Goal: Information Seeking & Learning: Learn about a topic

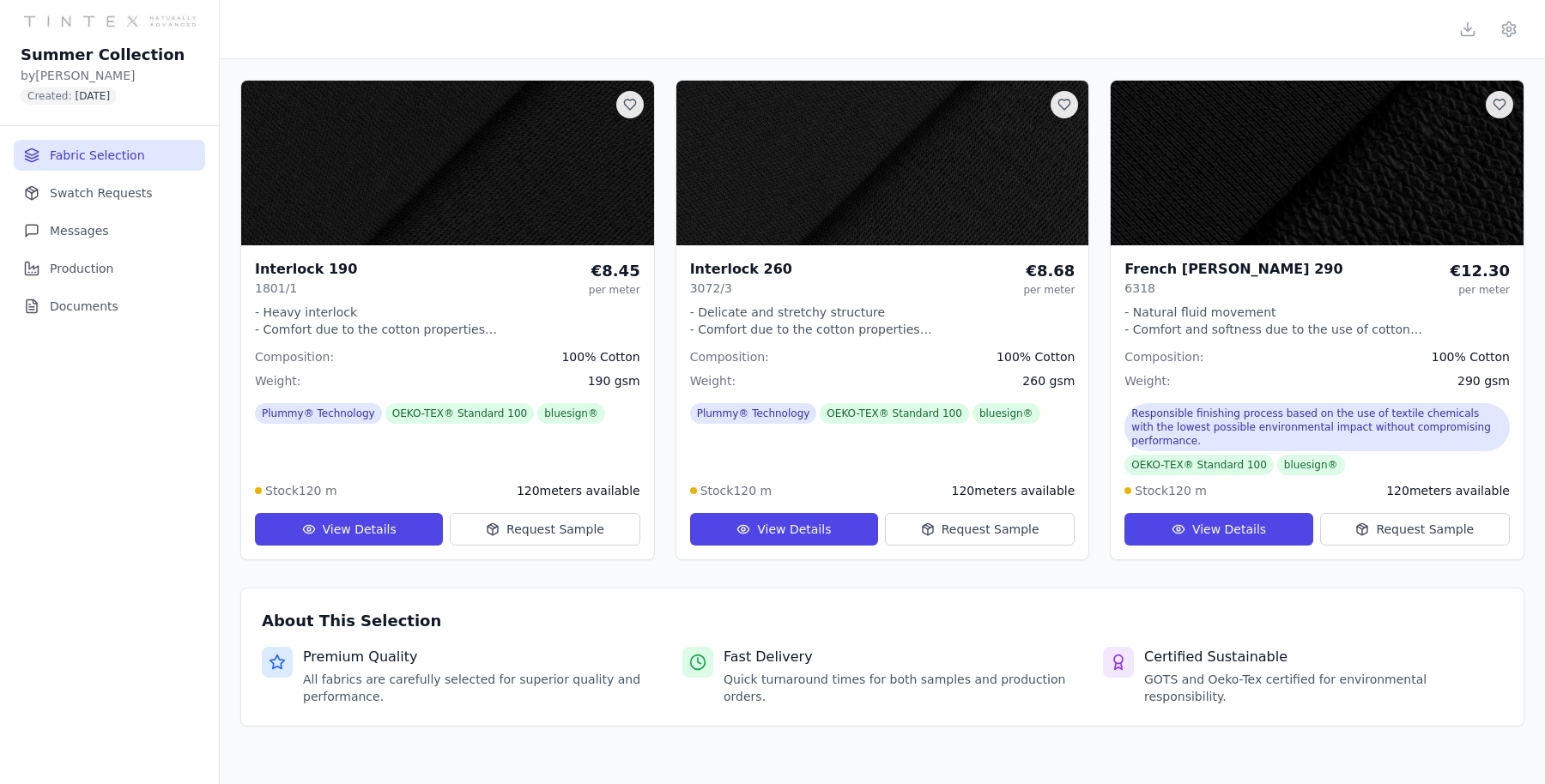
click at [494, 183] on img at bounding box center [447, 162] width 413 height 165
click at [356, 513] on button "View Details" at bounding box center [348, 529] width 188 height 33
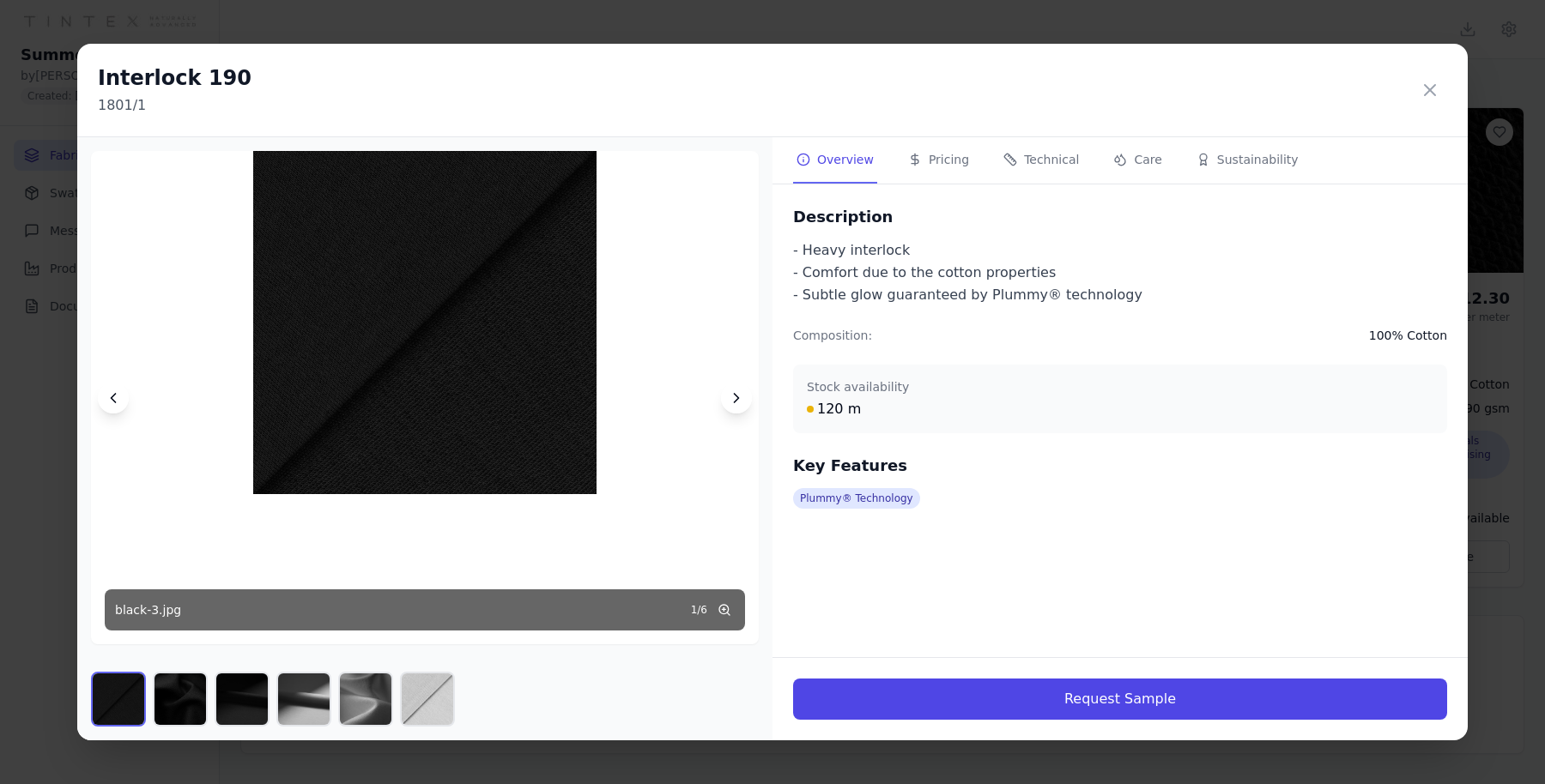
click at [743, 396] on icon at bounding box center [737, 398] width 17 height 17
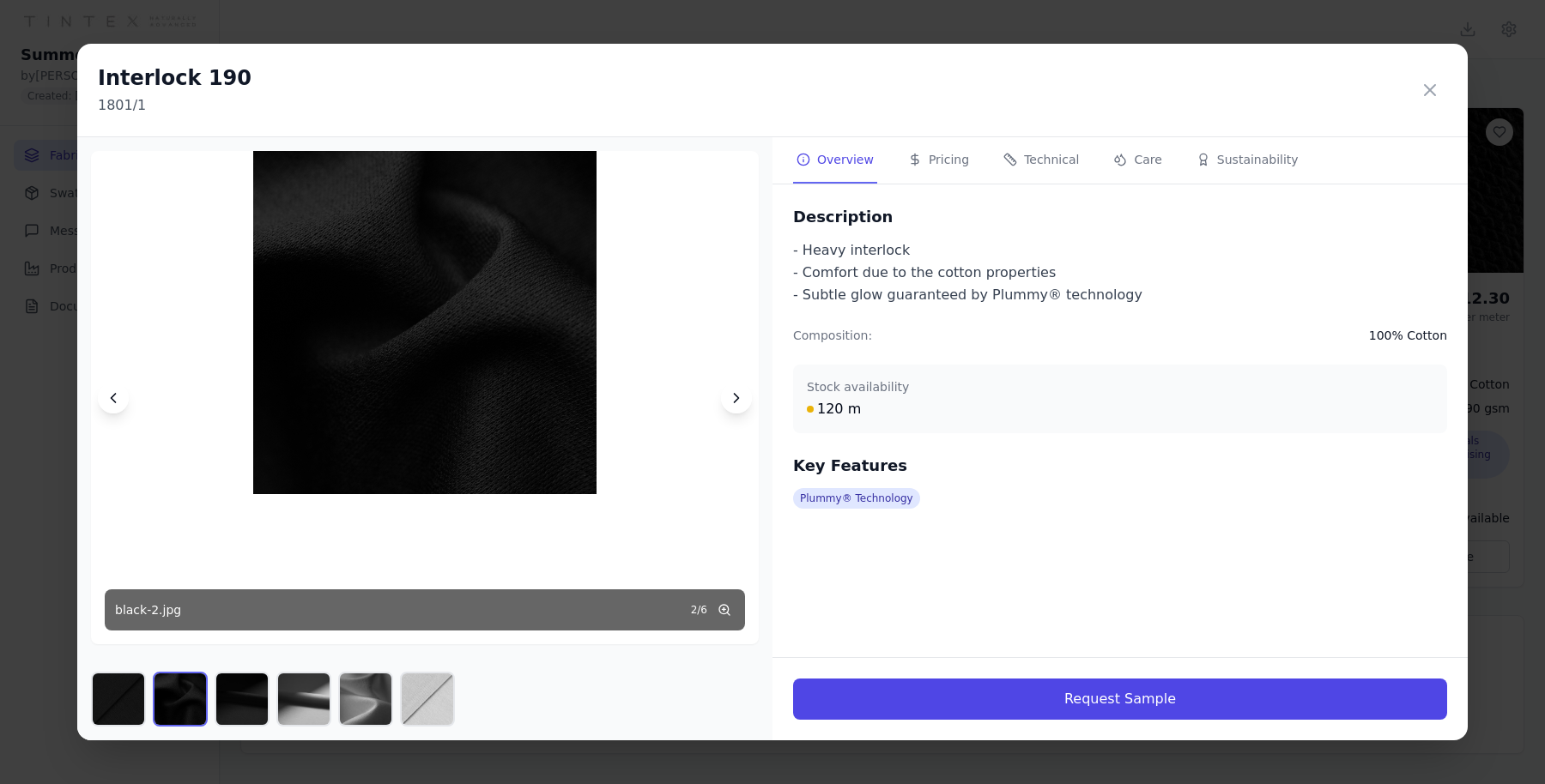
click at [743, 396] on icon at bounding box center [737, 398] width 17 height 17
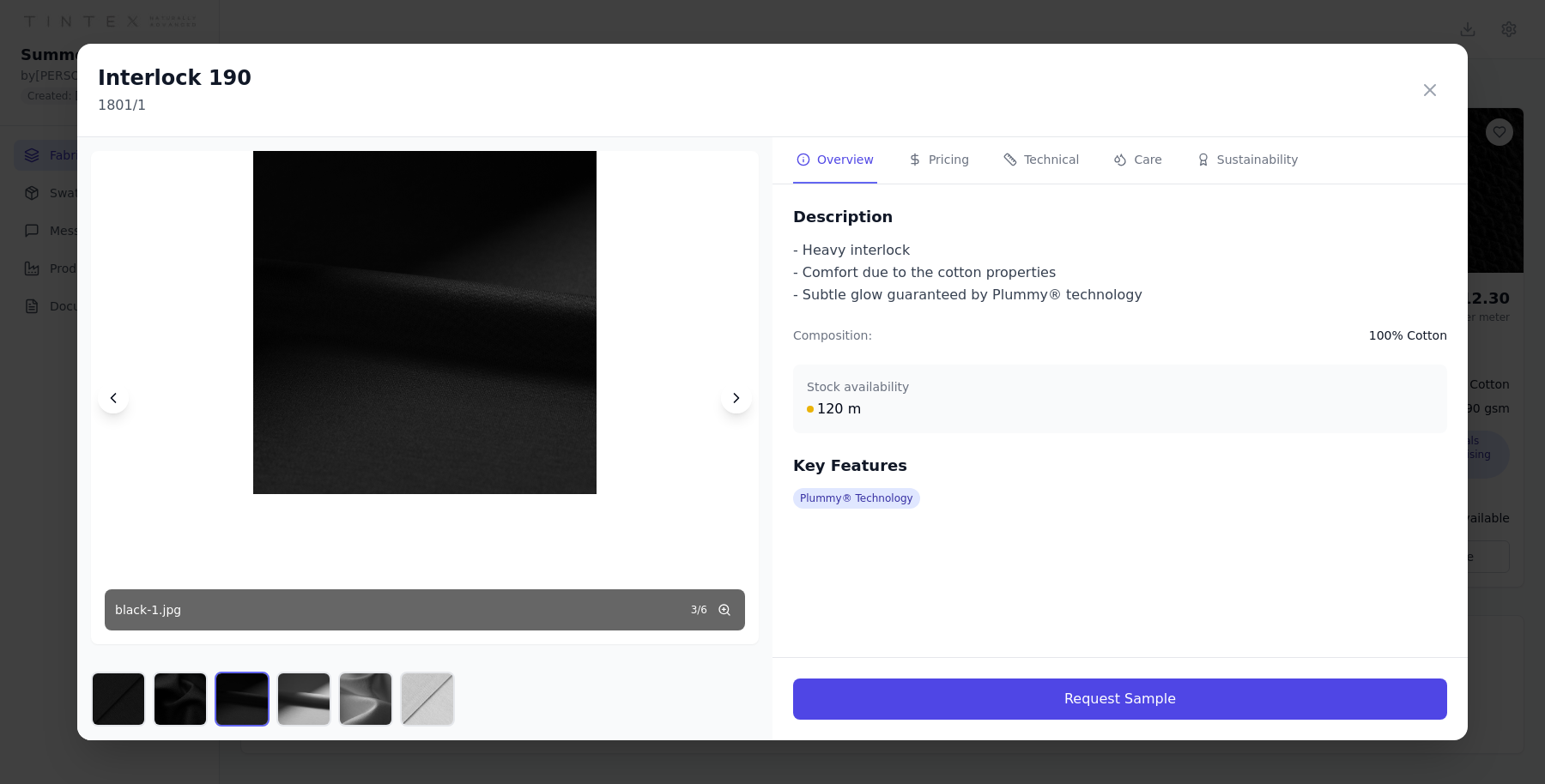
click at [743, 396] on icon at bounding box center [737, 398] width 17 height 17
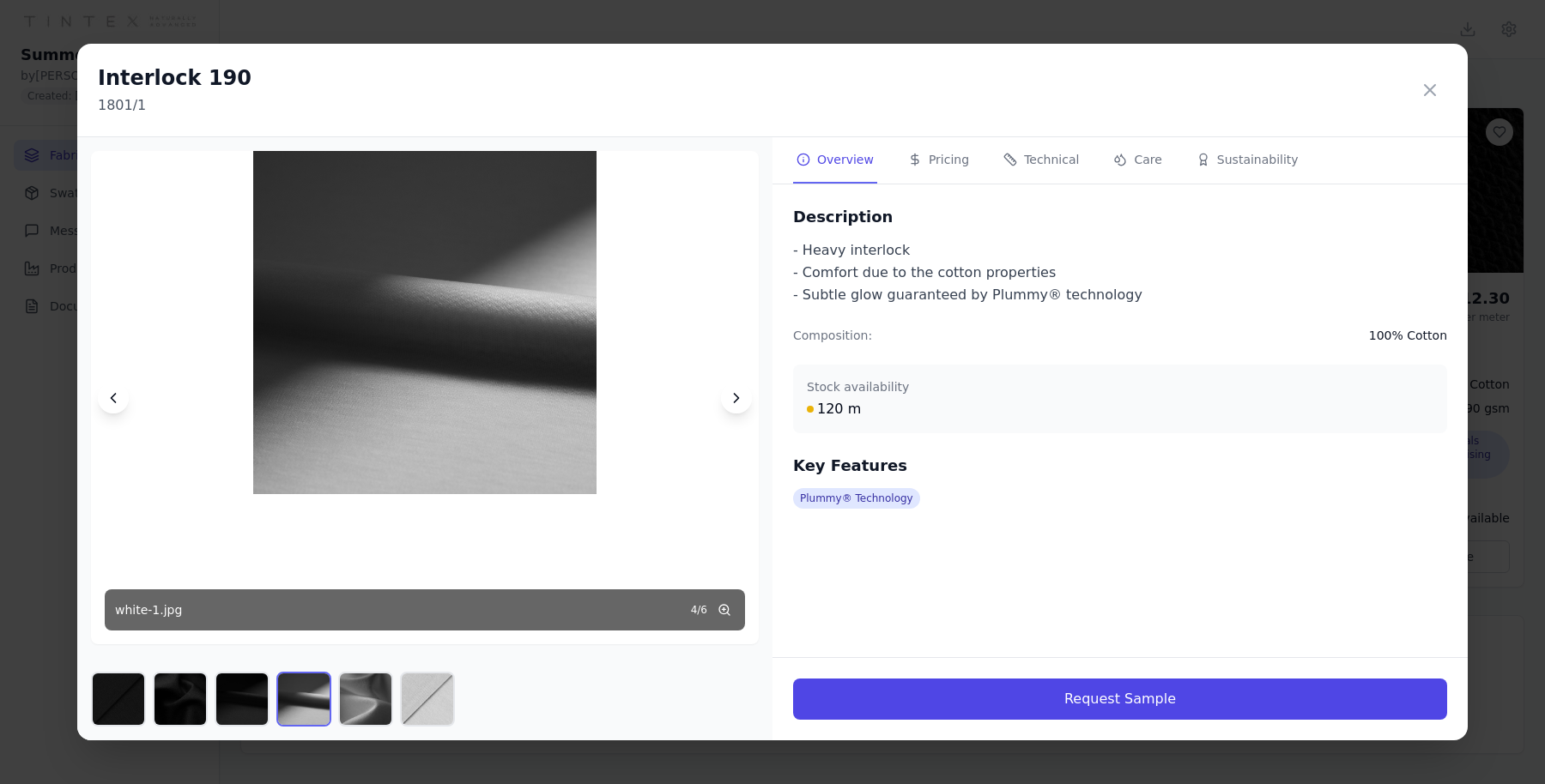
click at [743, 396] on icon at bounding box center [737, 398] width 17 height 17
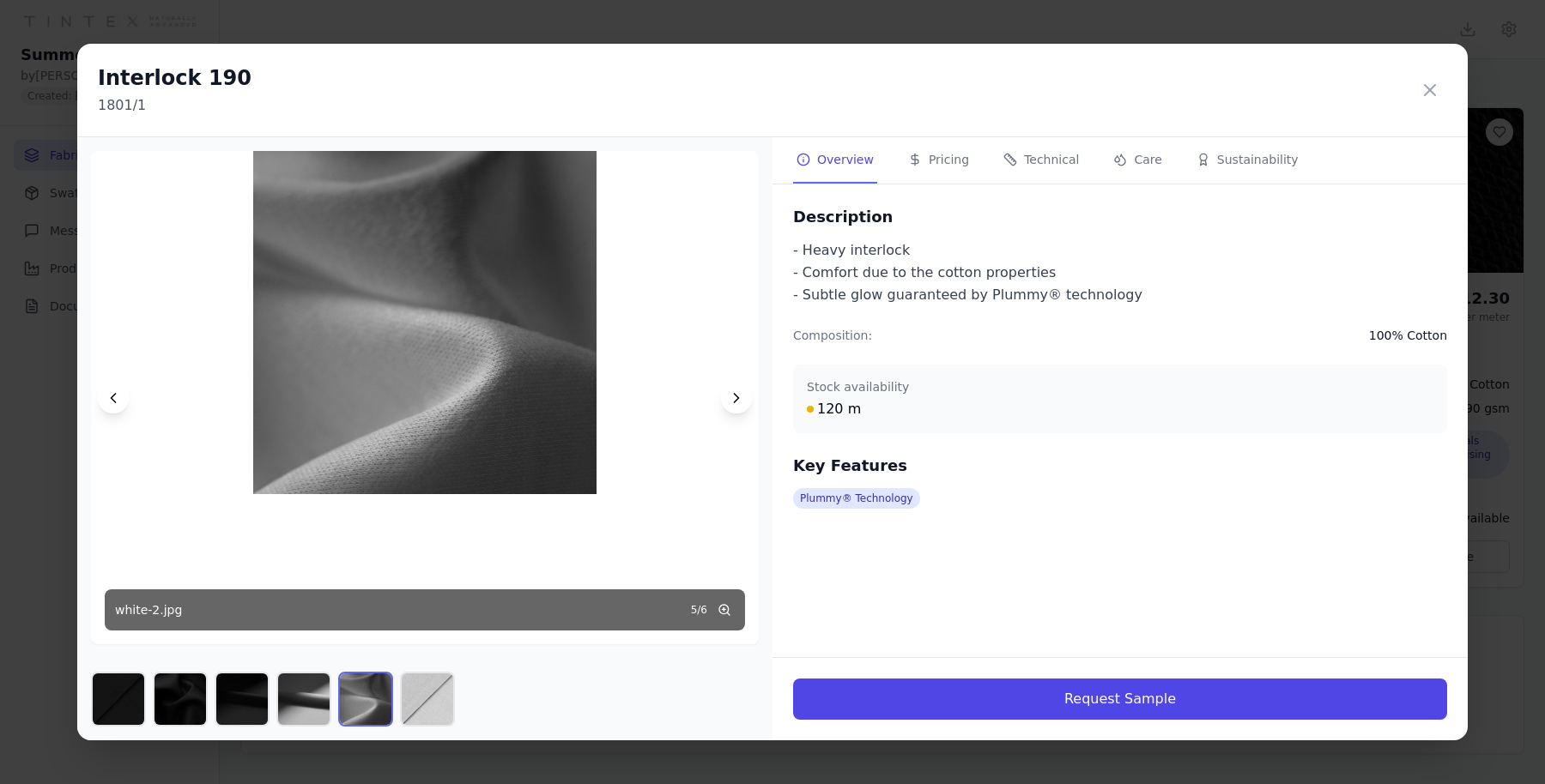
click at [743, 396] on icon at bounding box center [737, 398] width 17 height 17
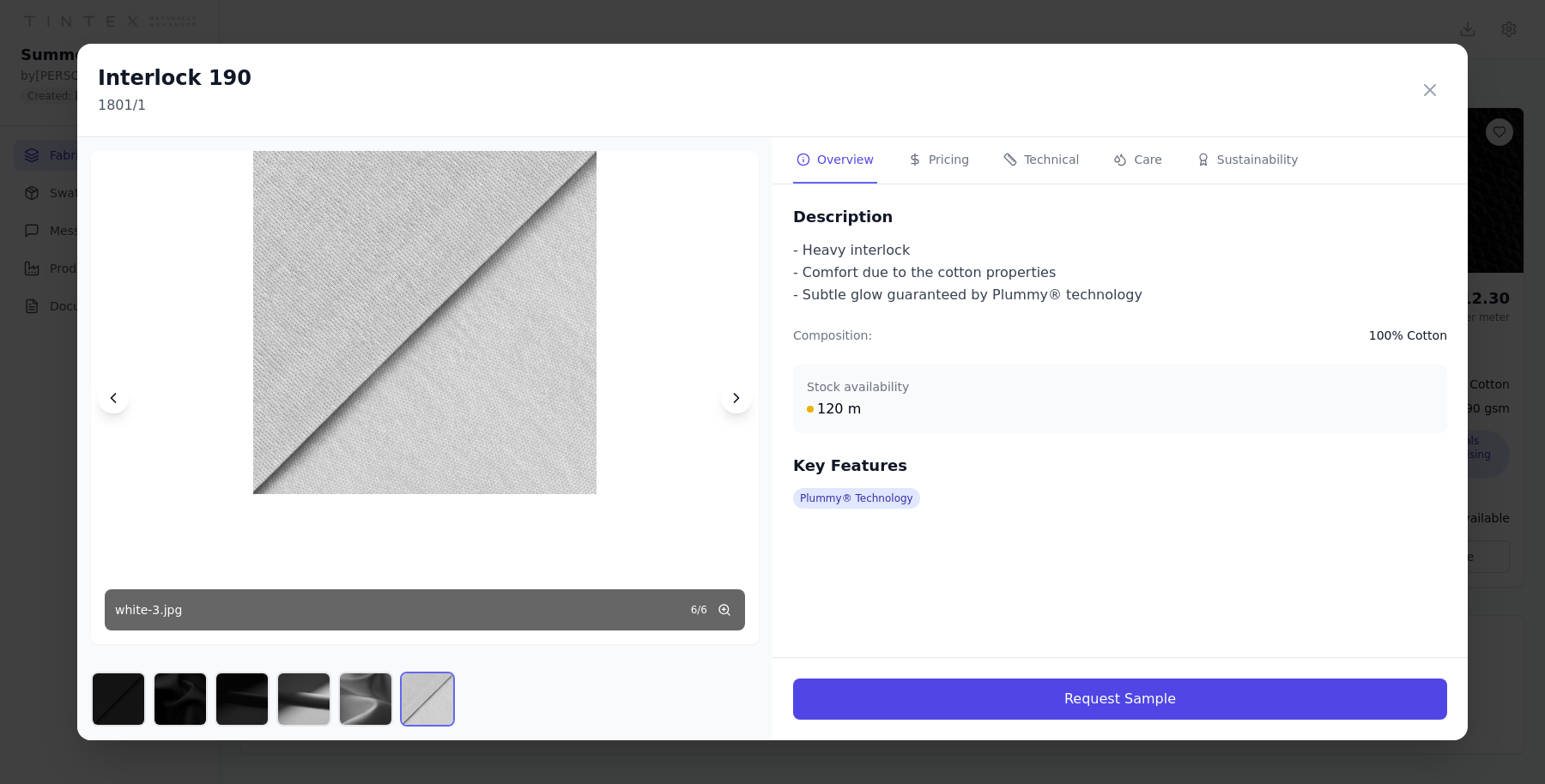
click at [743, 396] on icon at bounding box center [737, 398] width 17 height 17
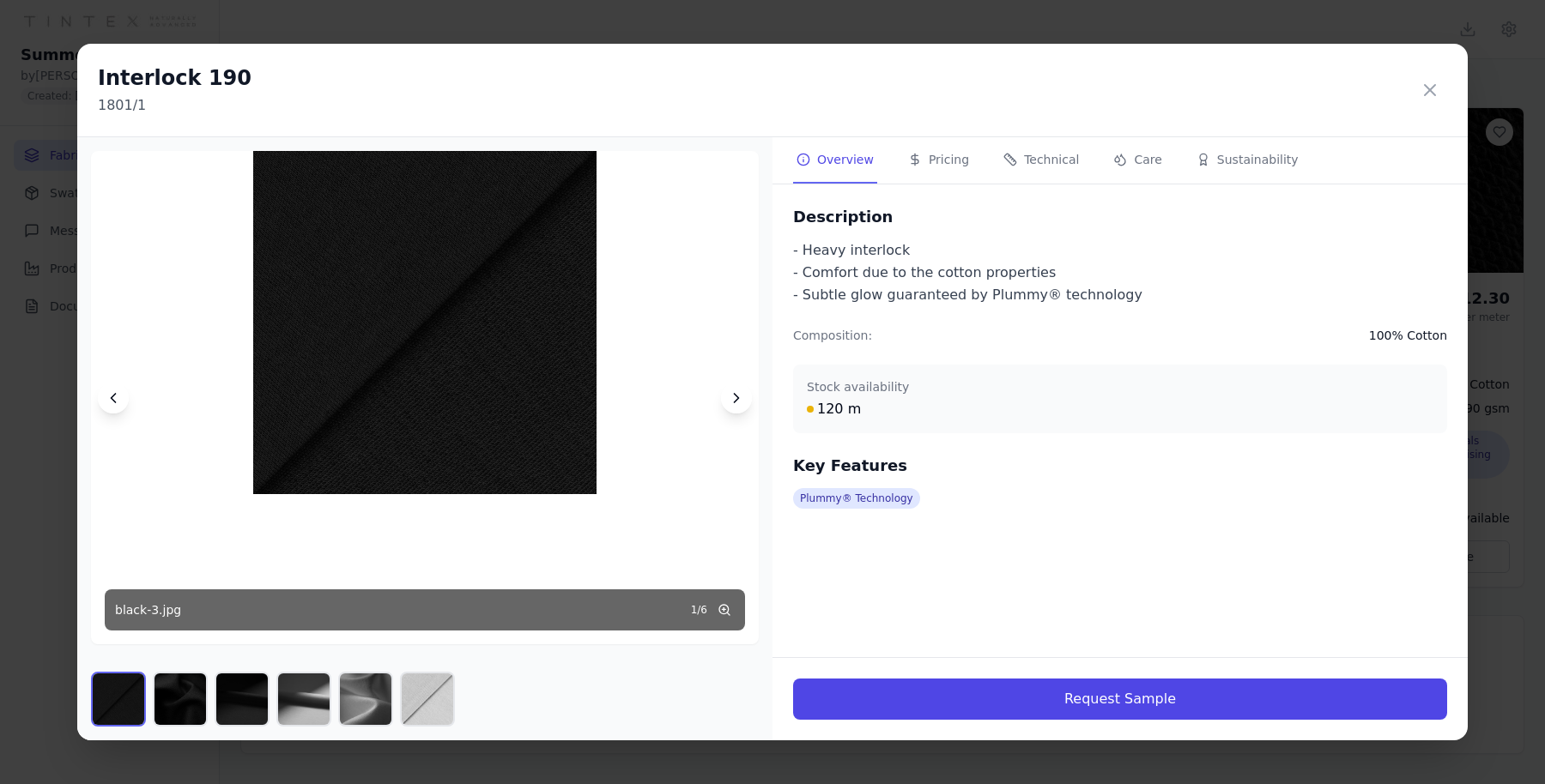
click at [743, 396] on icon at bounding box center [737, 398] width 17 height 17
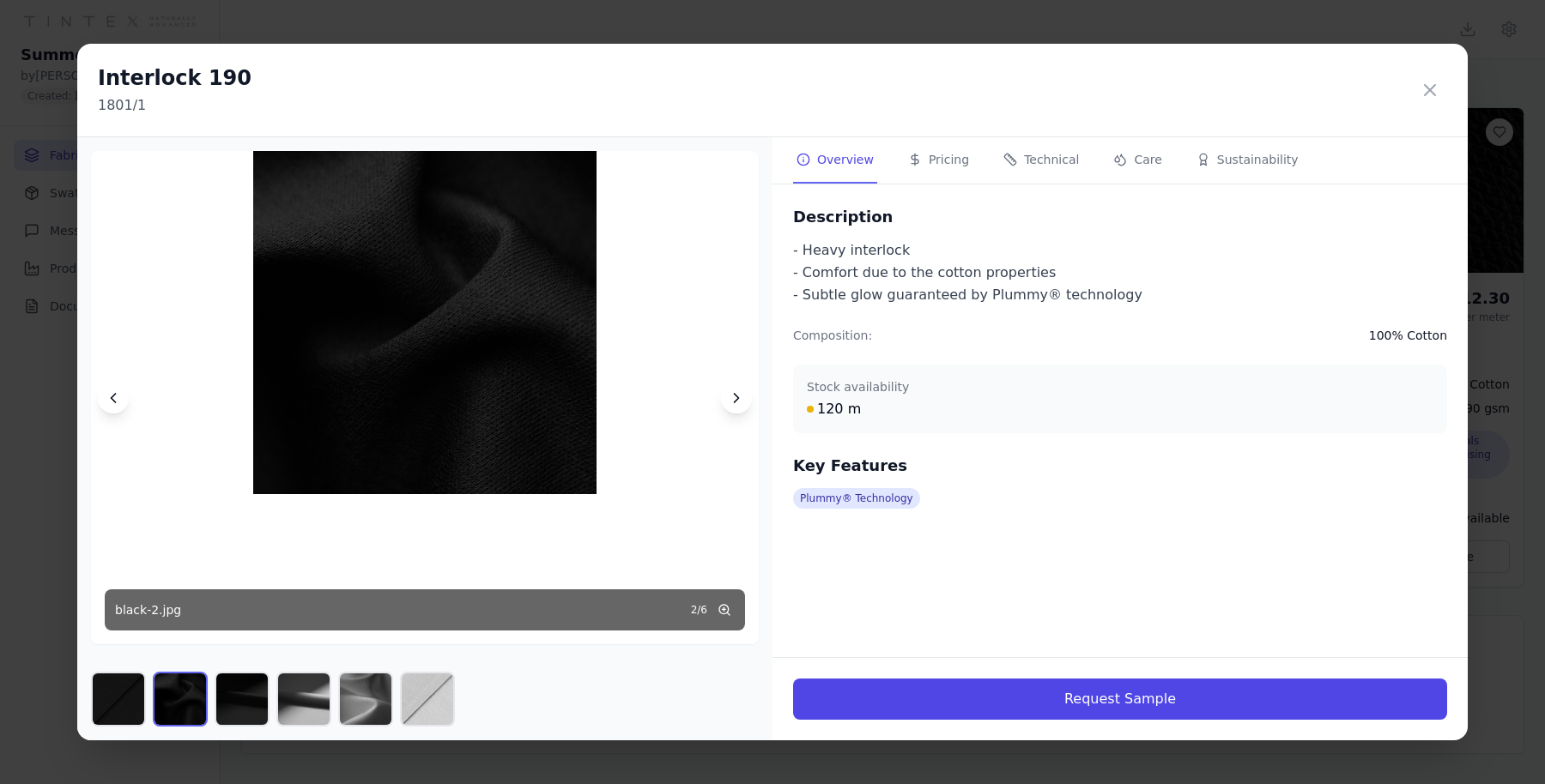
click at [743, 396] on icon at bounding box center [737, 398] width 17 height 17
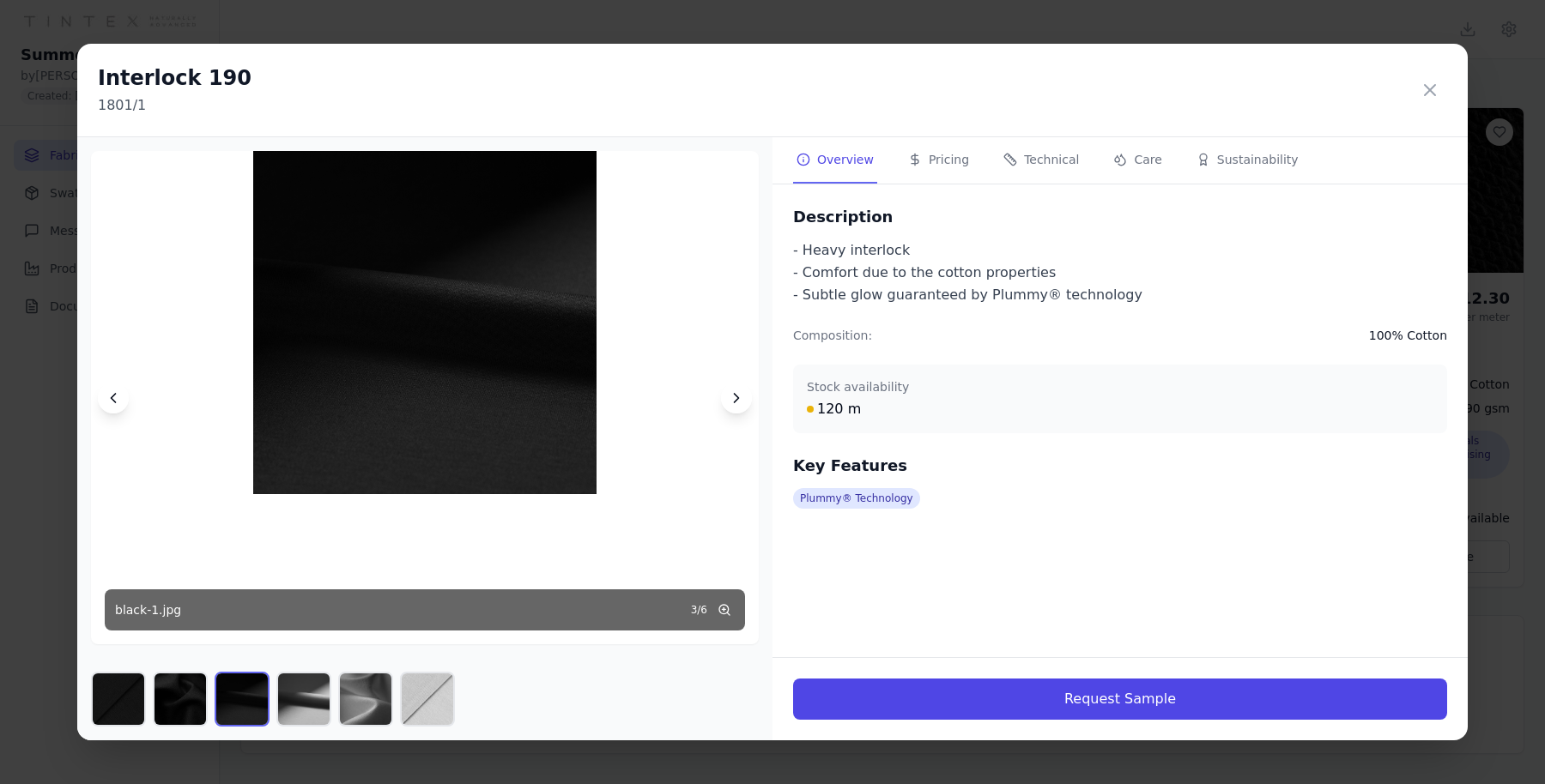
click at [743, 396] on icon at bounding box center [737, 398] width 17 height 17
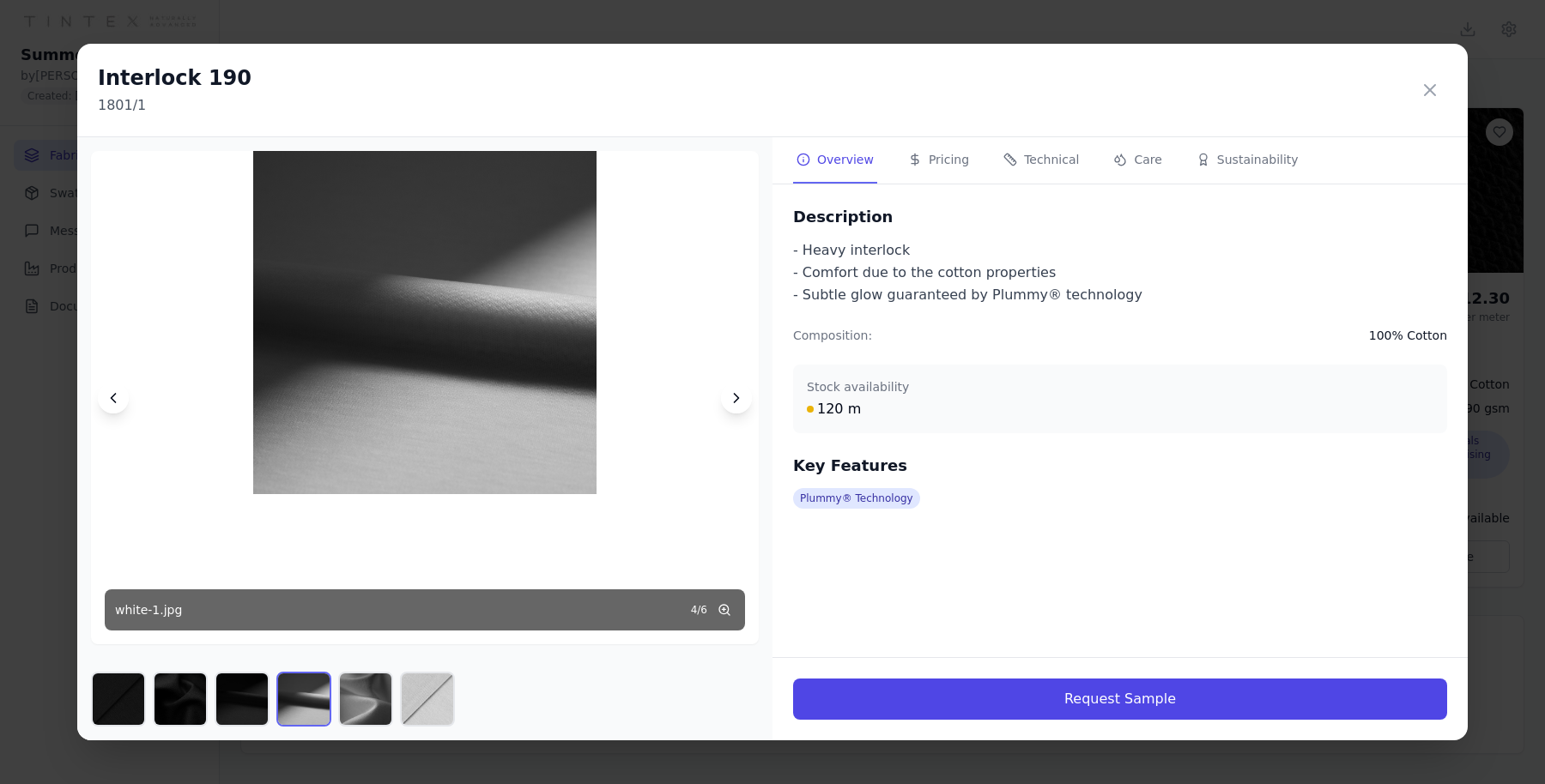
click at [1413, 96] on button at bounding box center [1430, 90] width 35 height 35
